Goal: Task Accomplishment & Management: Use online tool/utility

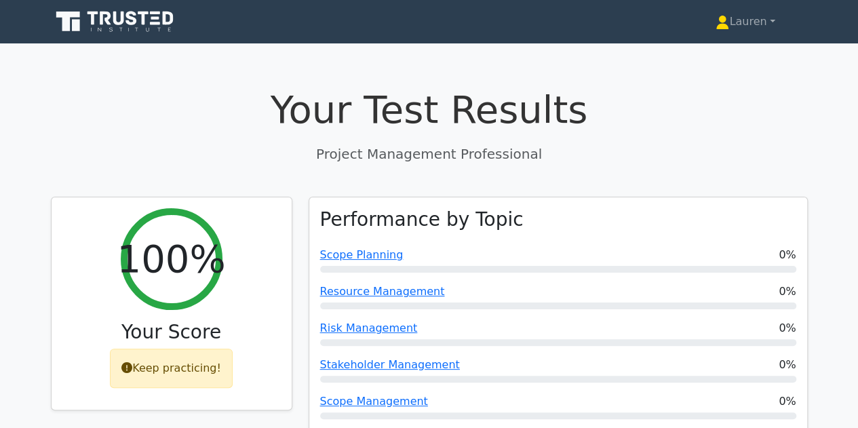
click at [94, 25] on icon at bounding box center [116, 22] width 130 height 26
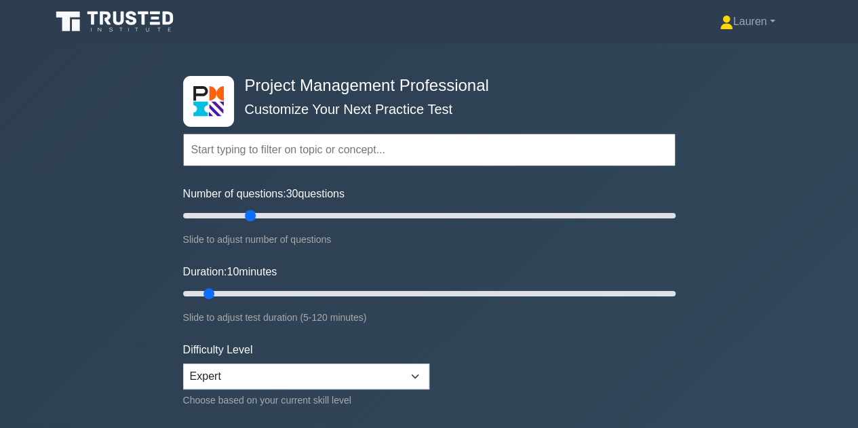
drag, startPoint x: 202, startPoint y: 214, endPoint x: 246, endPoint y: 214, distance: 43.4
type input "30"
click at [246, 214] on input "Number of questions: 30 questions" at bounding box center [429, 216] width 493 height 16
drag, startPoint x: 212, startPoint y: 292, endPoint x: 368, endPoint y: 292, distance: 156.1
type input "50"
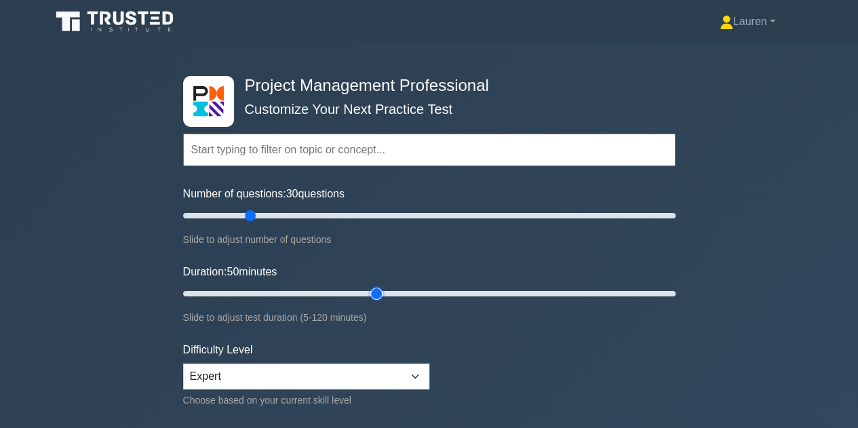
click at [368, 292] on input "Duration: 50 minutes" at bounding box center [429, 294] width 493 height 16
